Goal: Check status: Check status

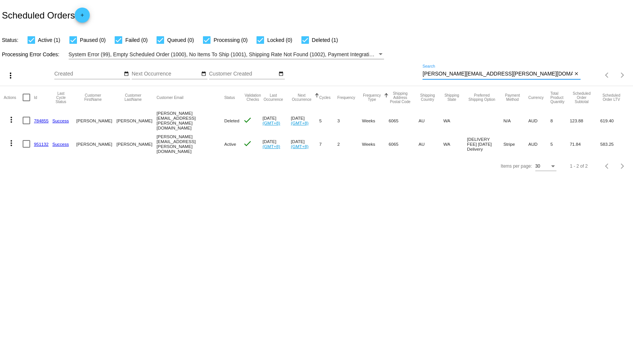
drag, startPoint x: 496, startPoint y: 71, endPoint x: 356, endPoint y: 92, distance: 141.8
click at [356, 92] on app-dashboard-scheduled-orders "Scheduled Orders add Status: Active (1) Paused (0) Failed (0) Queued (0) Proces…" at bounding box center [316, 88] width 633 height 176
paste input "[EMAIL_ADDRESS]"
type input "[EMAIL_ADDRESS][DOMAIN_NAME]"
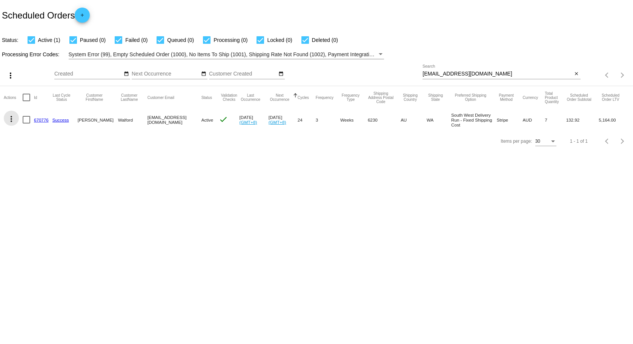
click at [12, 120] on mat-icon "more_vert" at bounding box center [11, 118] width 9 height 9
click at [38, 191] on span "View / Edit" at bounding box center [38, 191] width 25 height 6
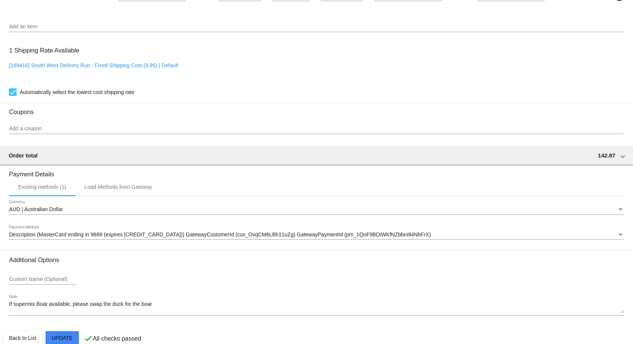
scroll to position [634, 0]
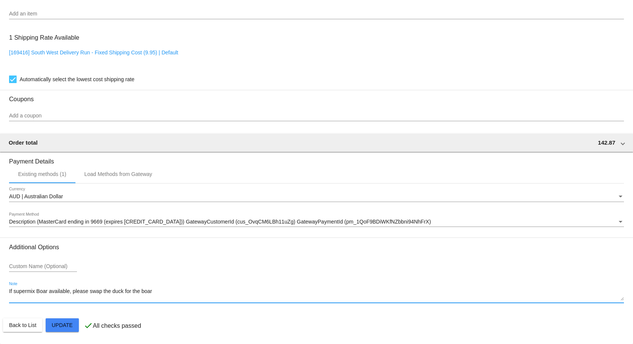
drag, startPoint x: 174, startPoint y: 291, endPoint x: -4, endPoint y: 293, distance: 178.0
click at [0, 293] on html "arrow_back Scheduled Order #670776 Active more_vert Last Processing Cycle ID: 6…" at bounding box center [316, 172] width 633 height 344
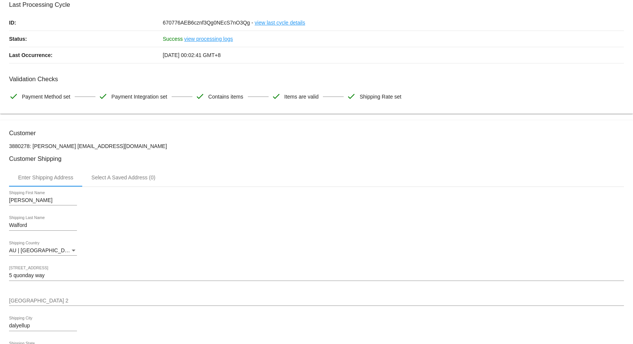
scroll to position [0, 0]
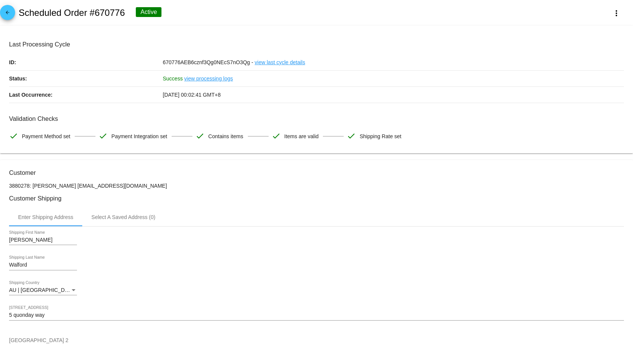
click at [4, 12] on mat-icon "arrow_back" at bounding box center [7, 14] width 9 height 9
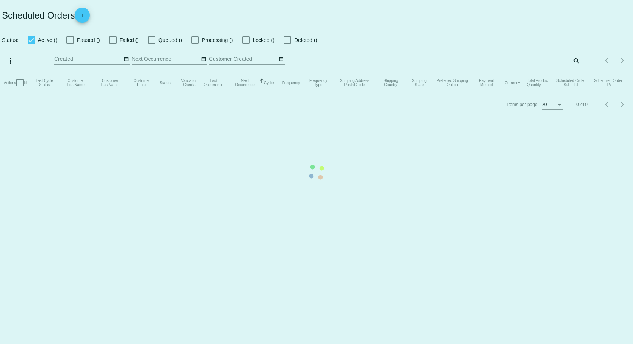
checkbox input "true"
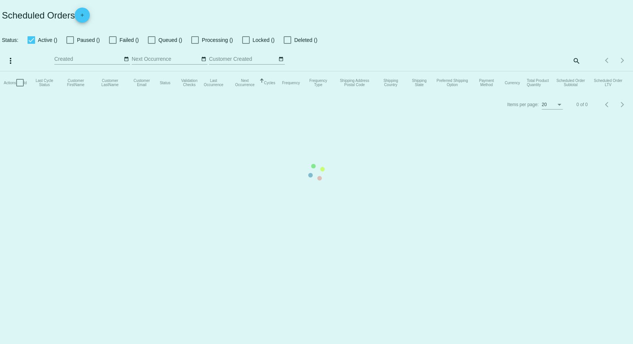
checkbox input "true"
